Goal: Task Accomplishment & Management: Complete application form

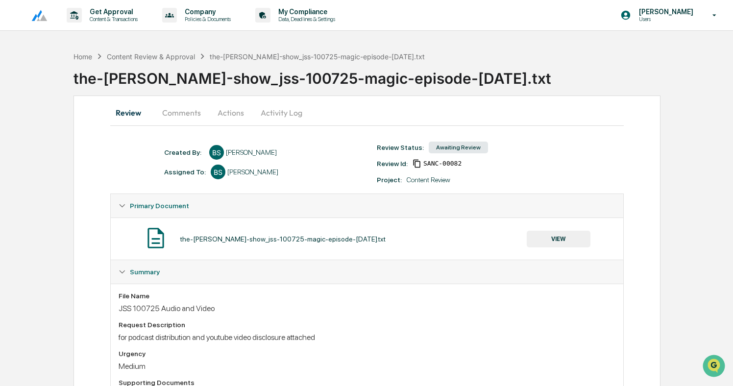
click at [234, 113] on button "Actions" at bounding box center [231, 113] width 44 height 24
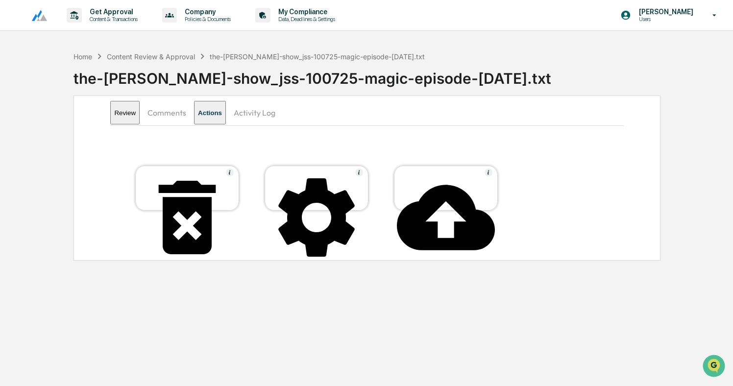
click at [419, 177] on div at bounding box center [446, 217] width 98 height 99
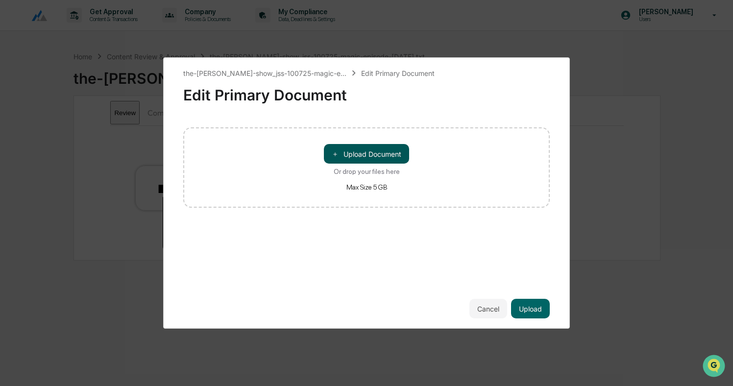
click at [396, 161] on button "＋ Upload Document" at bounding box center [366, 154] width 85 height 20
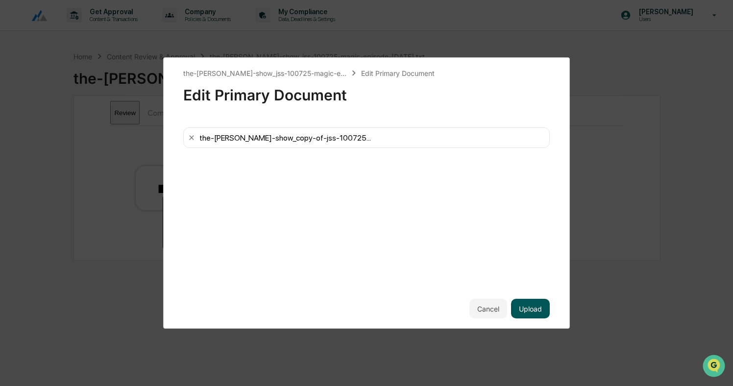
click at [528, 309] on button "Upload" at bounding box center [530, 309] width 39 height 20
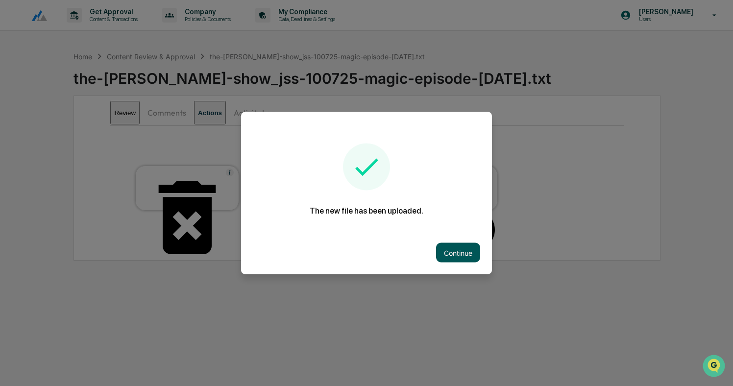
click at [458, 249] on button "Continue" at bounding box center [458, 253] width 44 height 20
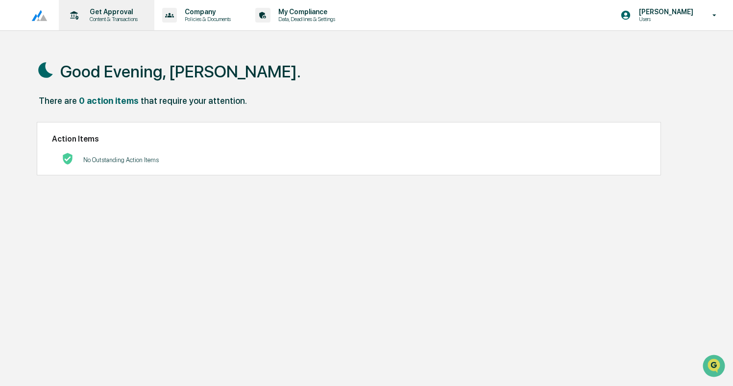
click at [112, 24] on div "Get Approval Content & Transactions" at bounding box center [106, 15] width 86 height 30
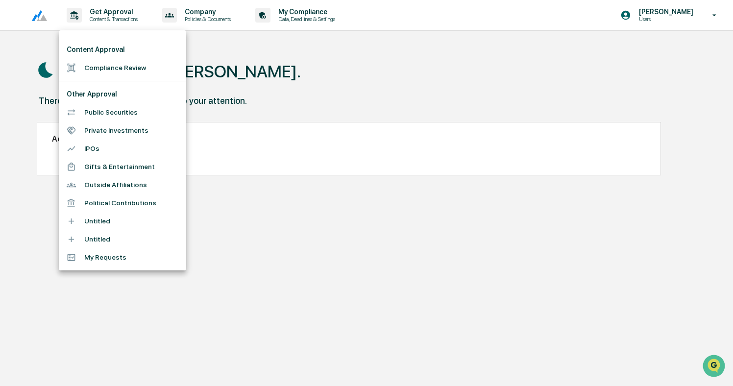
click at [116, 63] on li "Compliance Review" at bounding box center [122, 68] width 127 height 18
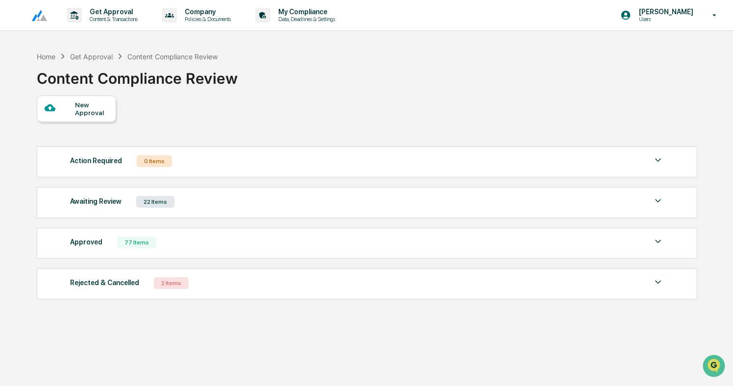
click at [105, 102] on div "New Approval" at bounding box center [91, 109] width 33 height 16
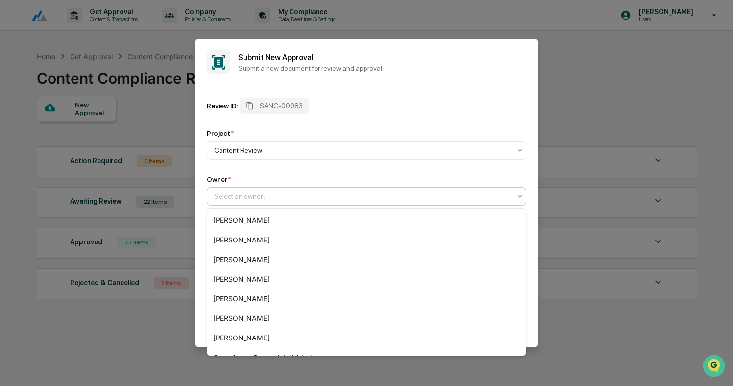
click at [288, 195] on div at bounding box center [362, 197] width 297 height 10
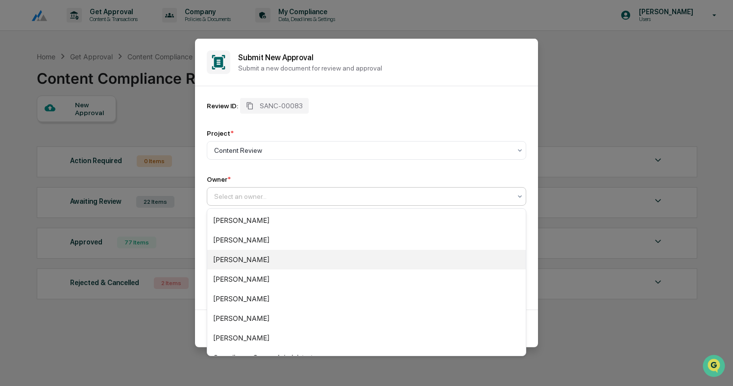
click at [262, 260] on div "[PERSON_NAME]" at bounding box center [366, 260] width 318 height 20
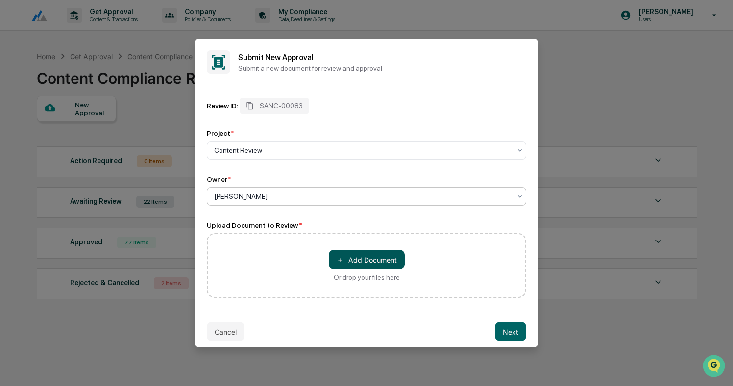
click at [368, 257] on button "＋ Add Document" at bounding box center [367, 260] width 76 height 20
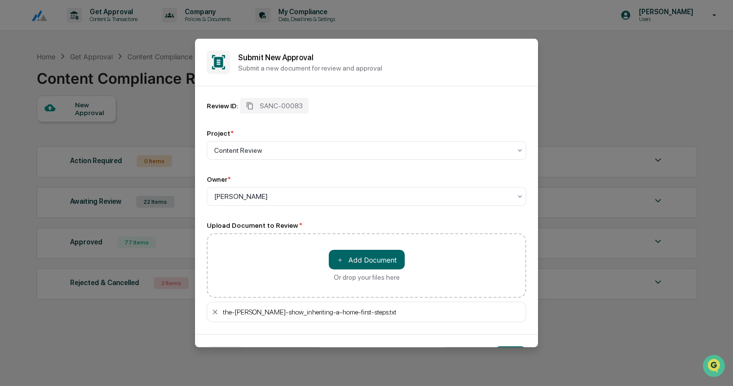
scroll to position [31, 0]
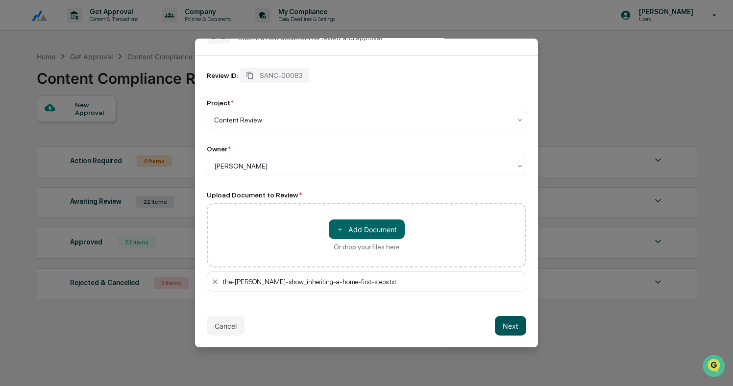
click at [512, 325] on button "Next" at bounding box center [510, 326] width 31 height 20
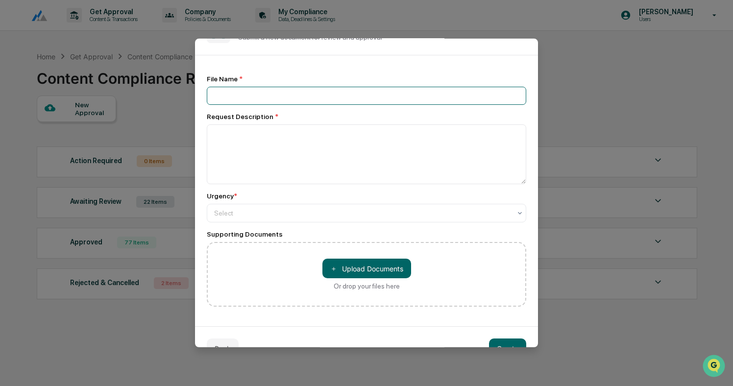
click at [223, 95] on input at bounding box center [366, 96] width 319 height 18
type input "**********"
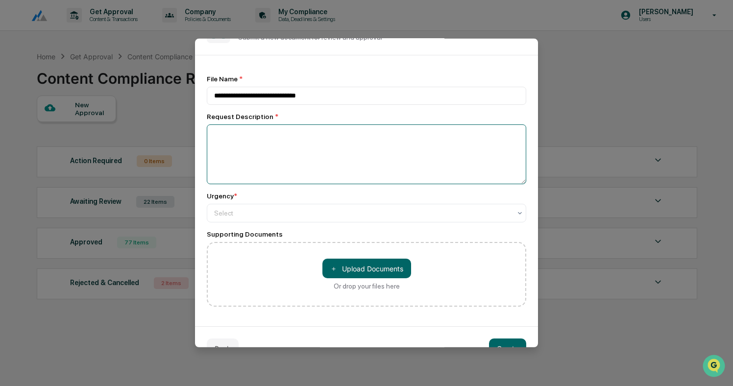
click at [236, 140] on textarea at bounding box center [366, 154] width 319 height 60
type textarea "**********"
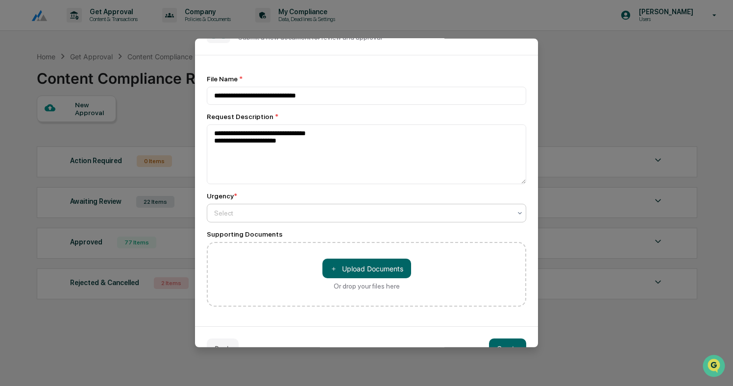
click at [279, 205] on div "Select" at bounding box center [366, 213] width 319 height 19
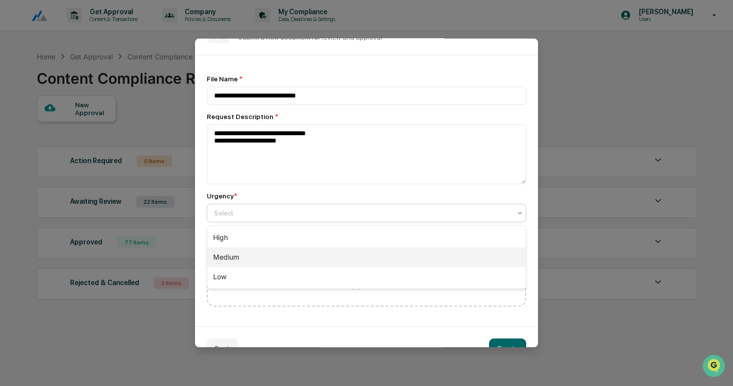
click at [250, 252] on div "Medium" at bounding box center [366, 257] width 318 height 20
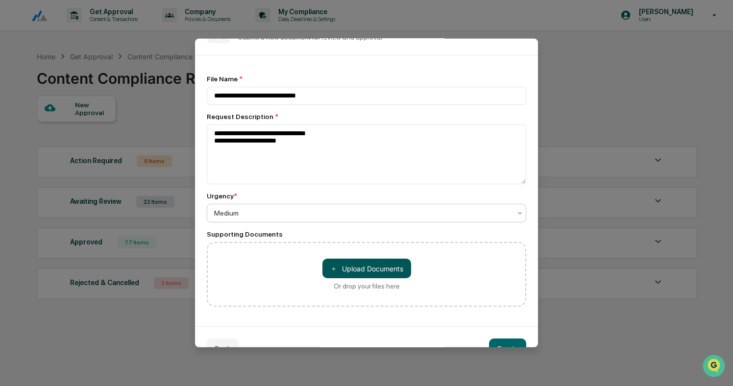
click at [345, 275] on button "＋ Upload Documents" at bounding box center [366, 269] width 89 height 20
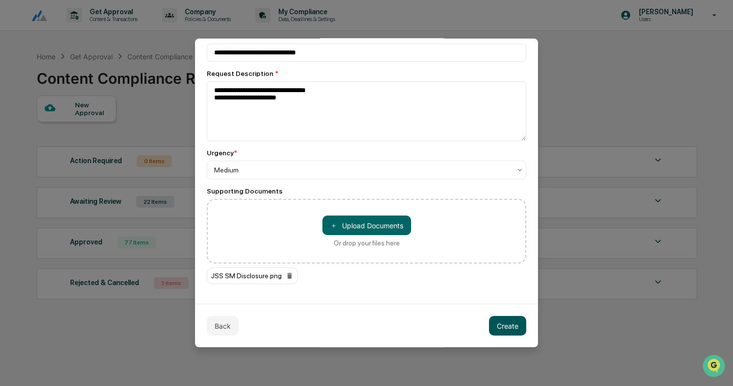
click at [511, 326] on button "Create" at bounding box center [507, 326] width 37 height 20
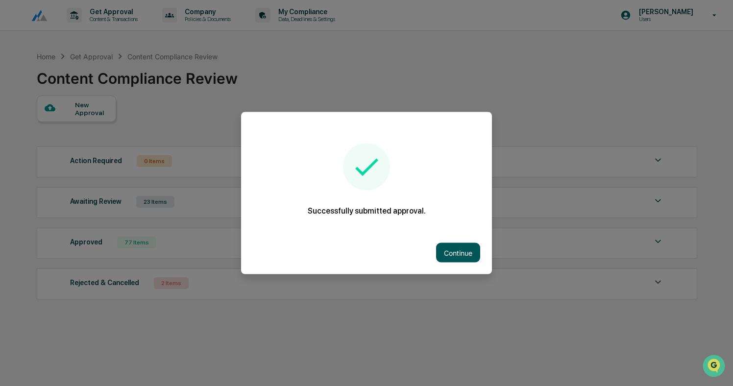
click at [461, 253] on button "Continue" at bounding box center [458, 253] width 44 height 20
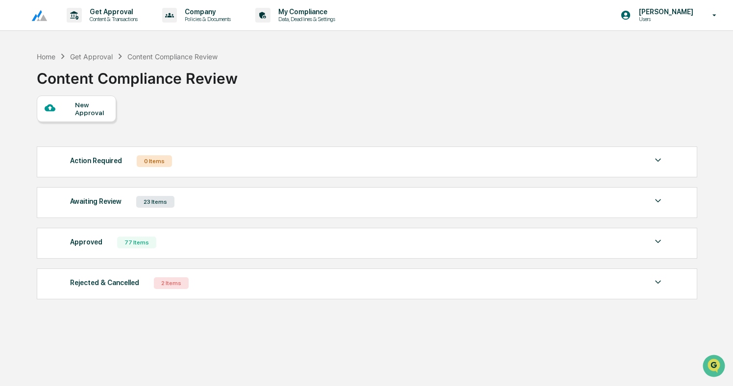
click at [232, 199] on div "Awaiting Review 23 Items" at bounding box center [367, 202] width 594 height 14
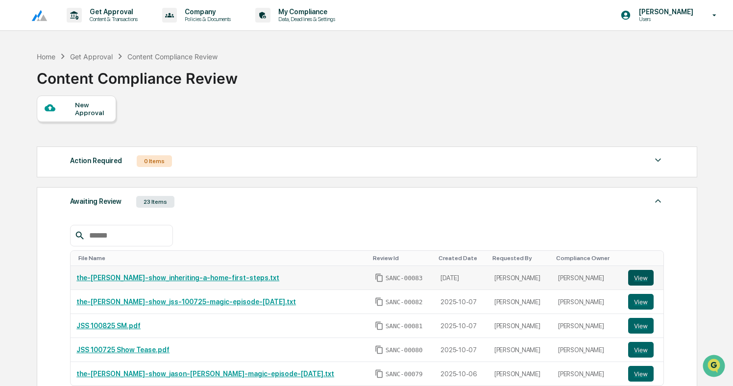
click at [640, 278] on button "View" at bounding box center [640, 278] width 25 height 16
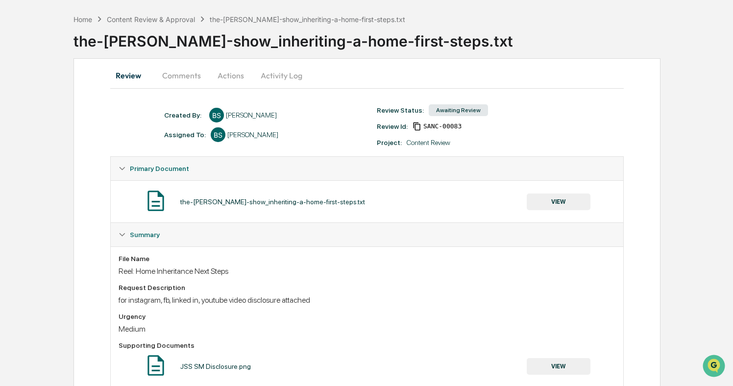
scroll to position [65, 0]
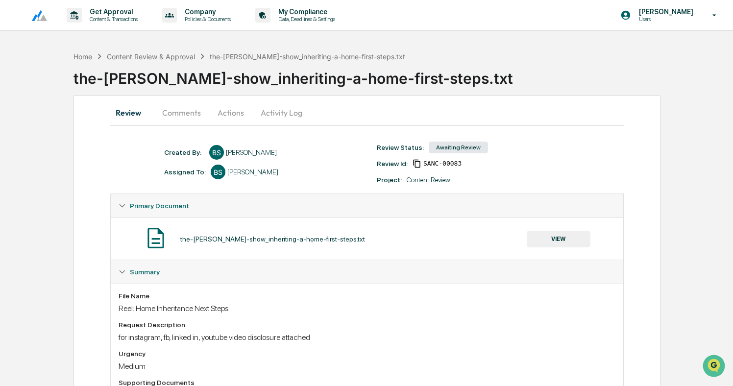
click at [186, 57] on div "Content Review & Approval" at bounding box center [151, 56] width 88 height 8
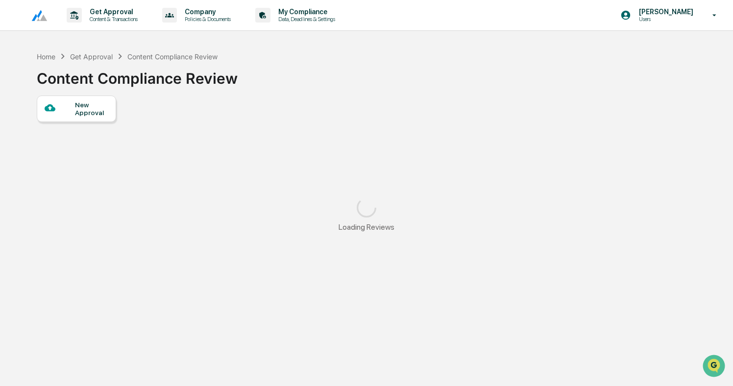
click at [89, 107] on div "New Approval" at bounding box center [91, 109] width 33 height 16
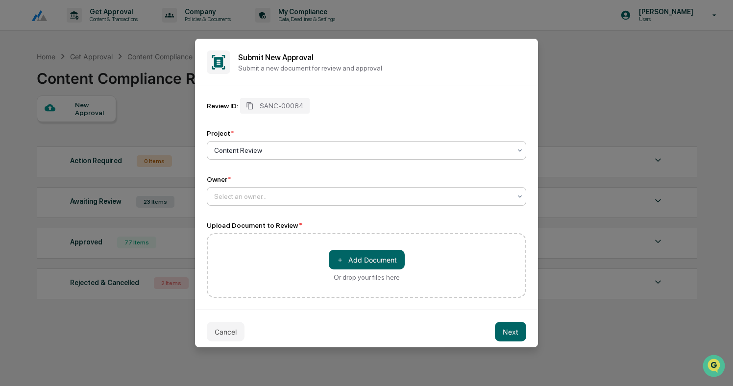
click at [266, 201] on div at bounding box center [362, 197] width 297 height 10
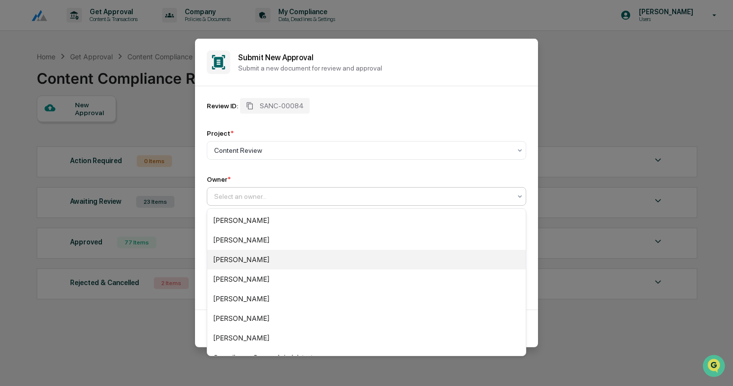
click at [249, 252] on div "[PERSON_NAME]" at bounding box center [366, 260] width 318 height 20
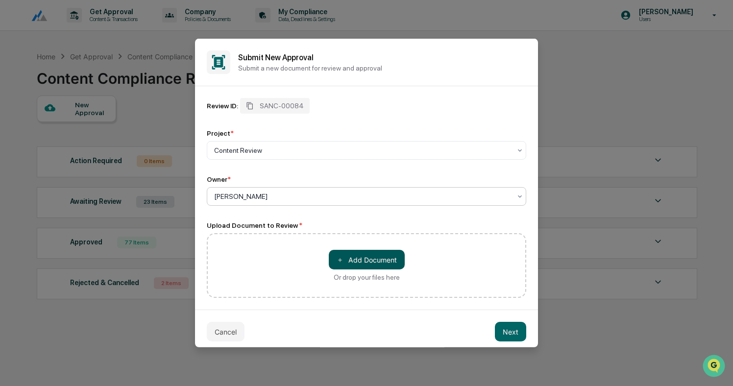
click at [361, 261] on button "＋ Add Document" at bounding box center [367, 260] width 76 height 20
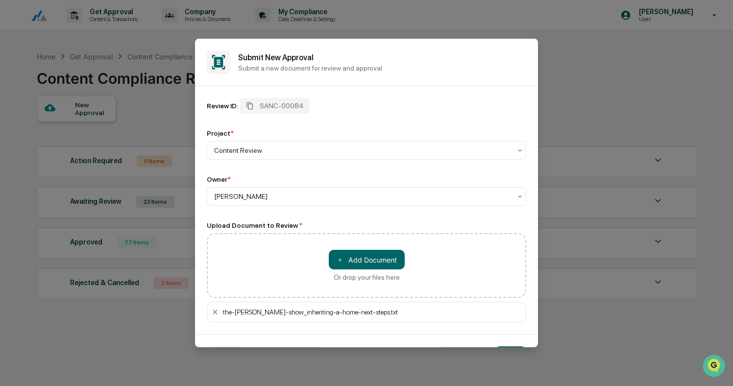
scroll to position [31, 0]
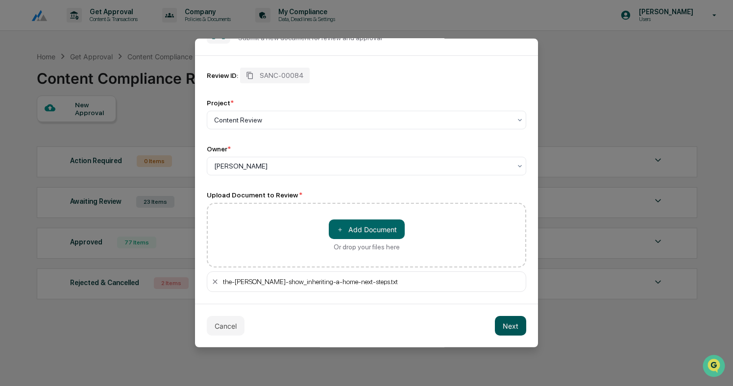
click at [506, 320] on button "Next" at bounding box center [510, 326] width 31 height 20
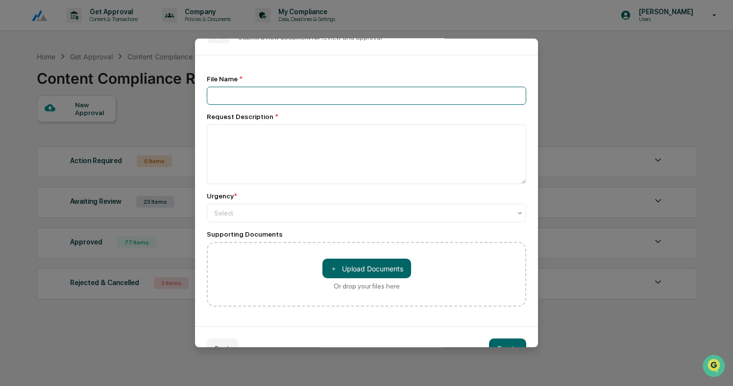
click at [276, 95] on input at bounding box center [366, 96] width 319 height 18
type input "**********"
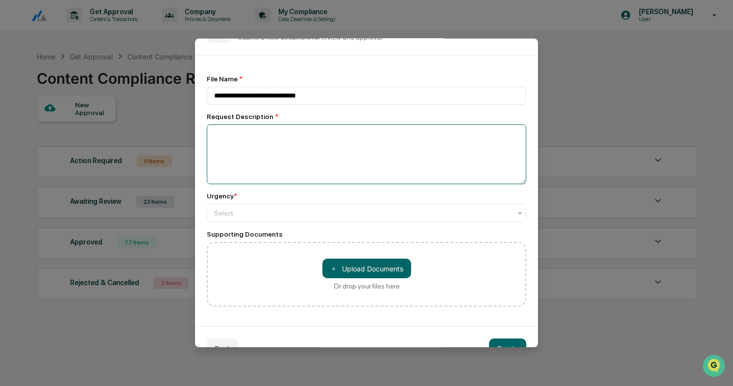
click at [286, 141] on textarea at bounding box center [366, 154] width 319 height 60
type textarea "*"
type textarea "**********"
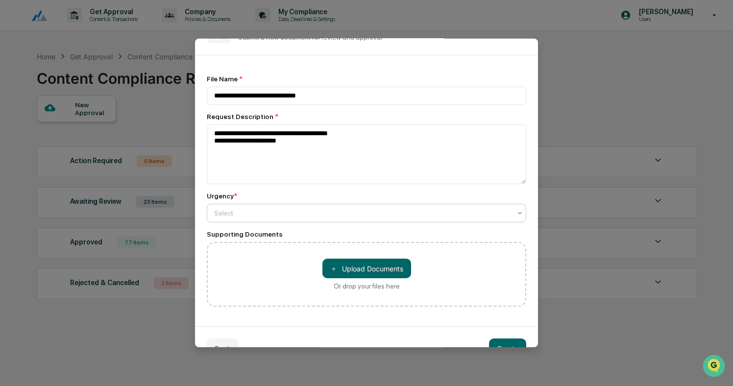
click at [244, 212] on div at bounding box center [362, 213] width 297 height 10
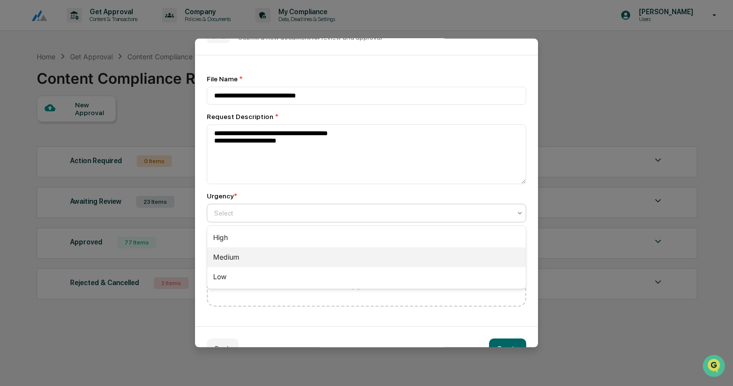
click at [241, 253] on div "Medium" at bounding box center [366, 257] width 318 height 20
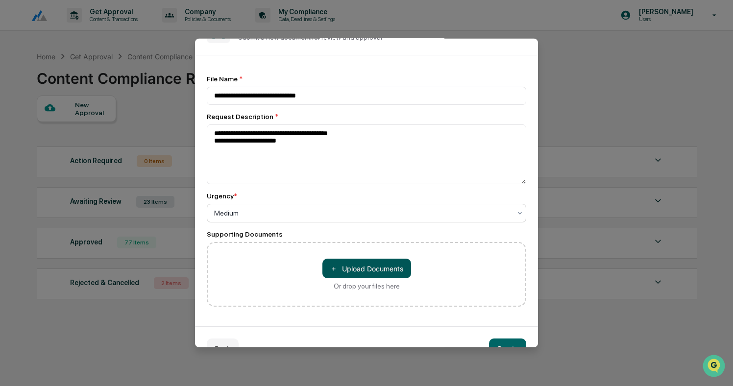
click at [348, 263] on button "＋ Upload Documents" at bounding box center [366, 269] width 89 height 20
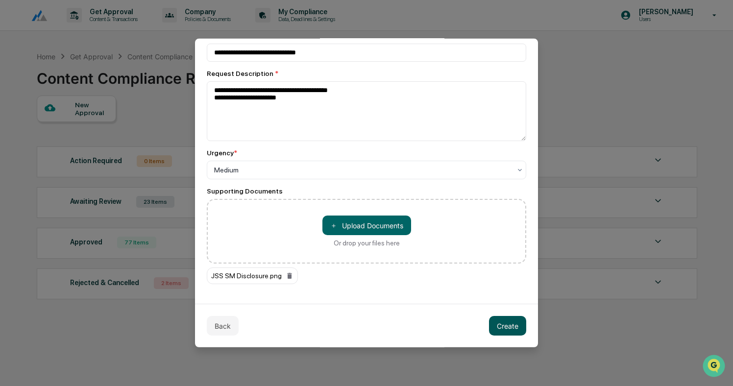
click at [505, 322] on button "Create" at bounding box center [507, 326] width 37 height 20
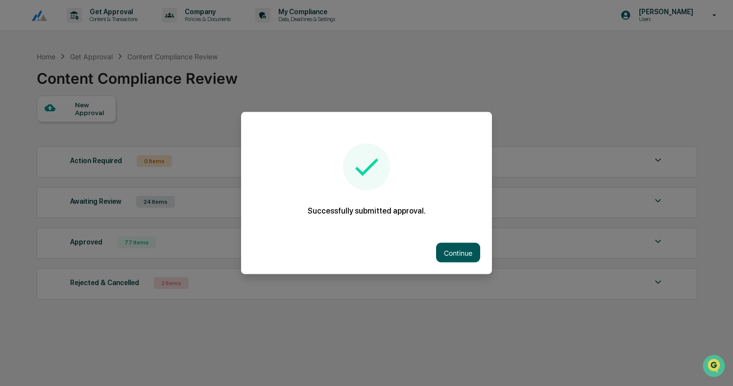
click at [454, 255] on button "Continue" at bounding box center [458, 253] width 44 height 20
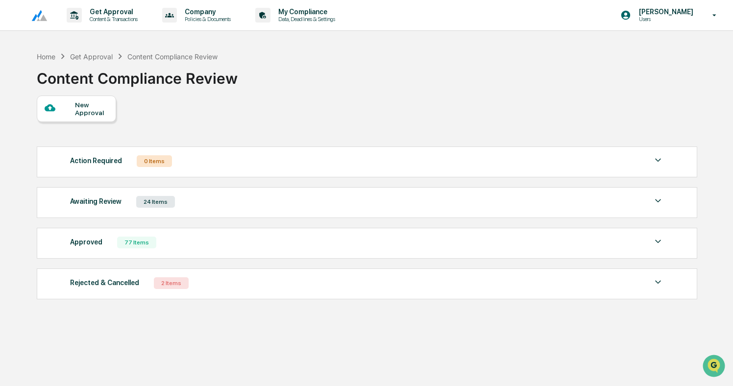
click at [221, 200] on div "Awaiting Review 24 Items" at bounding box center [367, 202] width 594 height 14
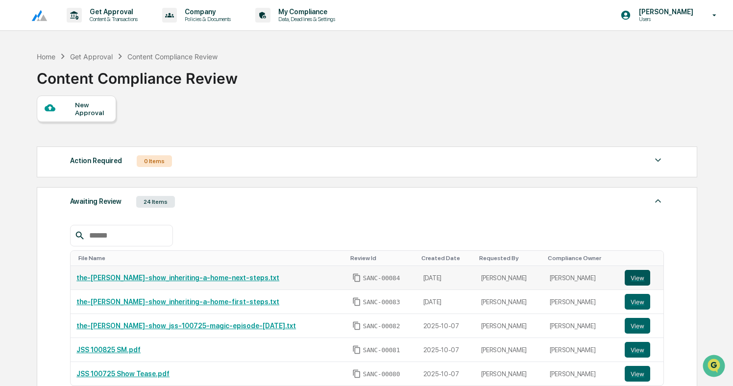
click at [640, 281] on button "View" at bounding box center [636, 278] width 25 height 16
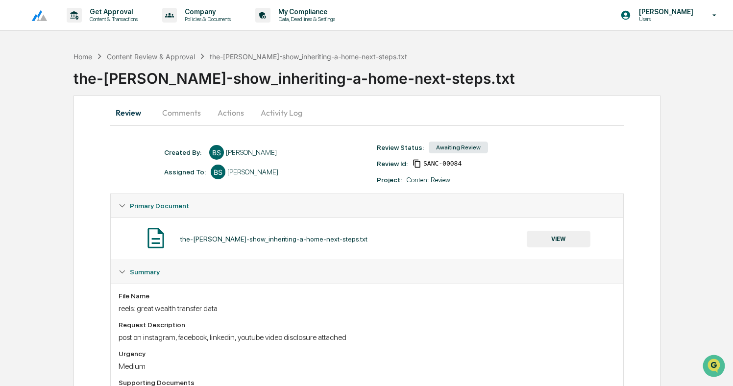
scroll to position [130, 0]
